Goal: Transaction & Acquisition: Purchase product/service

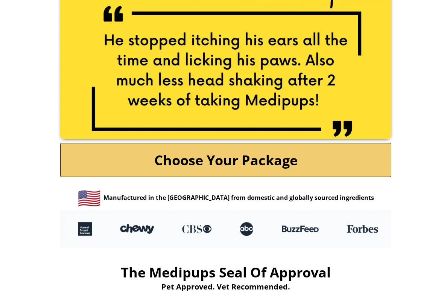
scroll to position [1579, 0]
click at [214, 177] on link "Choose Your Package" at bounding box center [225, 159] width 331 height 34
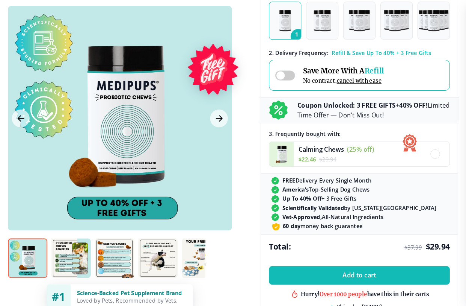
scroll to position [212, 0]
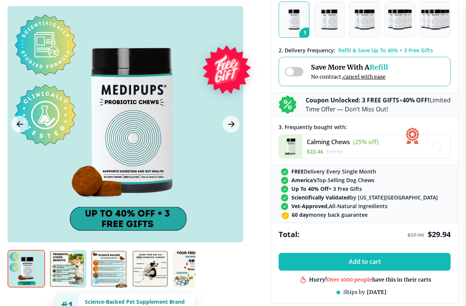
click at [343, 24] on button "2" at bounding box center [329, 20] width 31 height 36
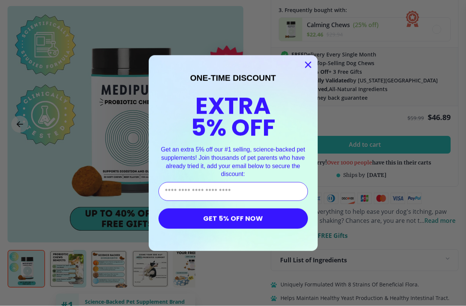
scroll to position [330, 0]
type input "**********"
click at [229, 207] on button "GET 5% OFF NOW" at bounding box center [234, 218] width 150 height 20
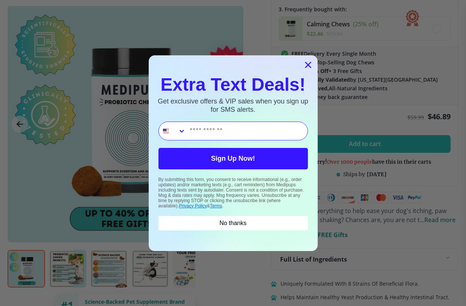
click at [199, 129] on input "Phone Number" at bounding box center [247, 131] width 122 height 18
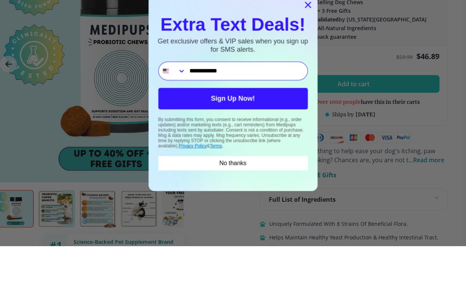
type input "**********"
click at [267, 148] on button "Sign Up Now!" at bounding box center [234, 158] width 150 height 21
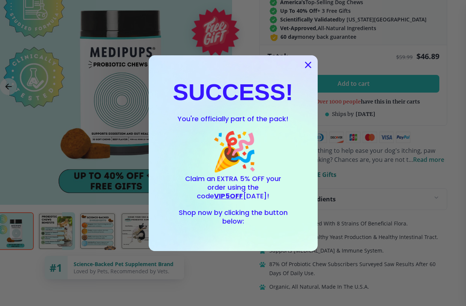
click at [306, 67] on icon "Close dialog" at bounding box center [308, 64] width 5 height 5
